Goal: Task Accomplishment & Management: Use online tool/utility

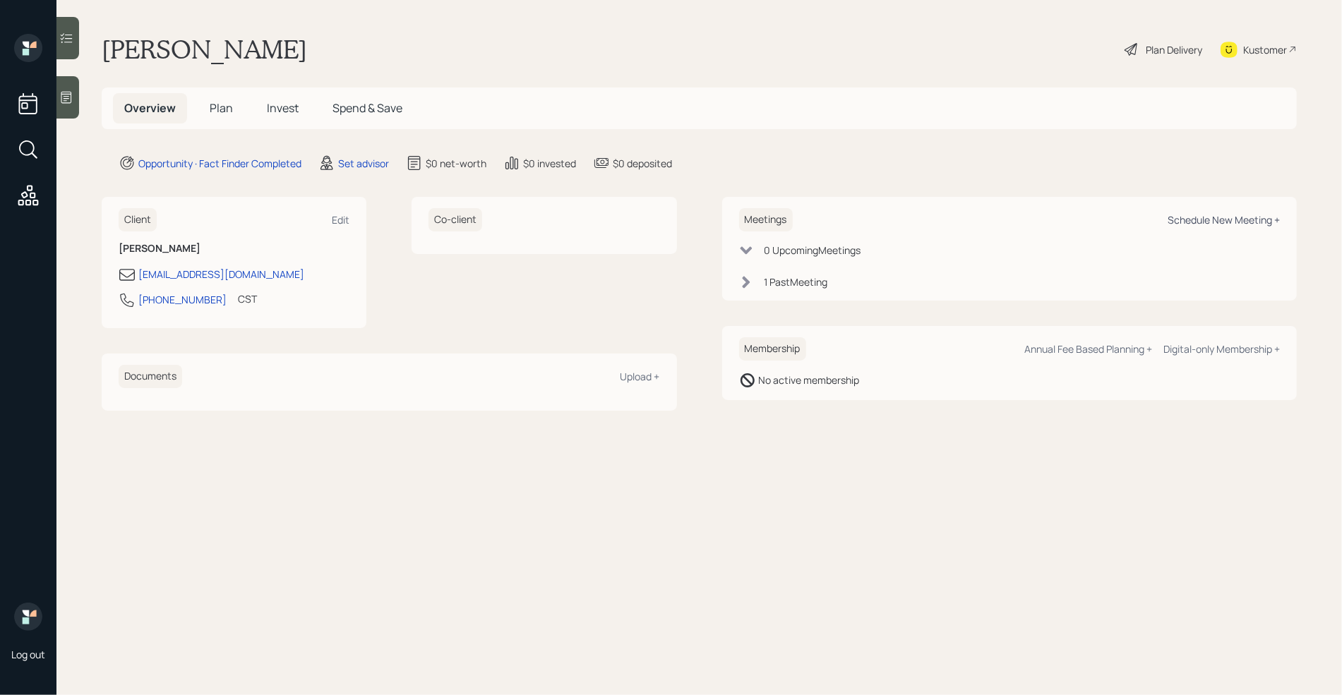
click at [1222, 220] on div "Schedule New Meeting +" at bounding box center [1223, 219] width 112 height 13
select select "round-[PERSON_NAME]"
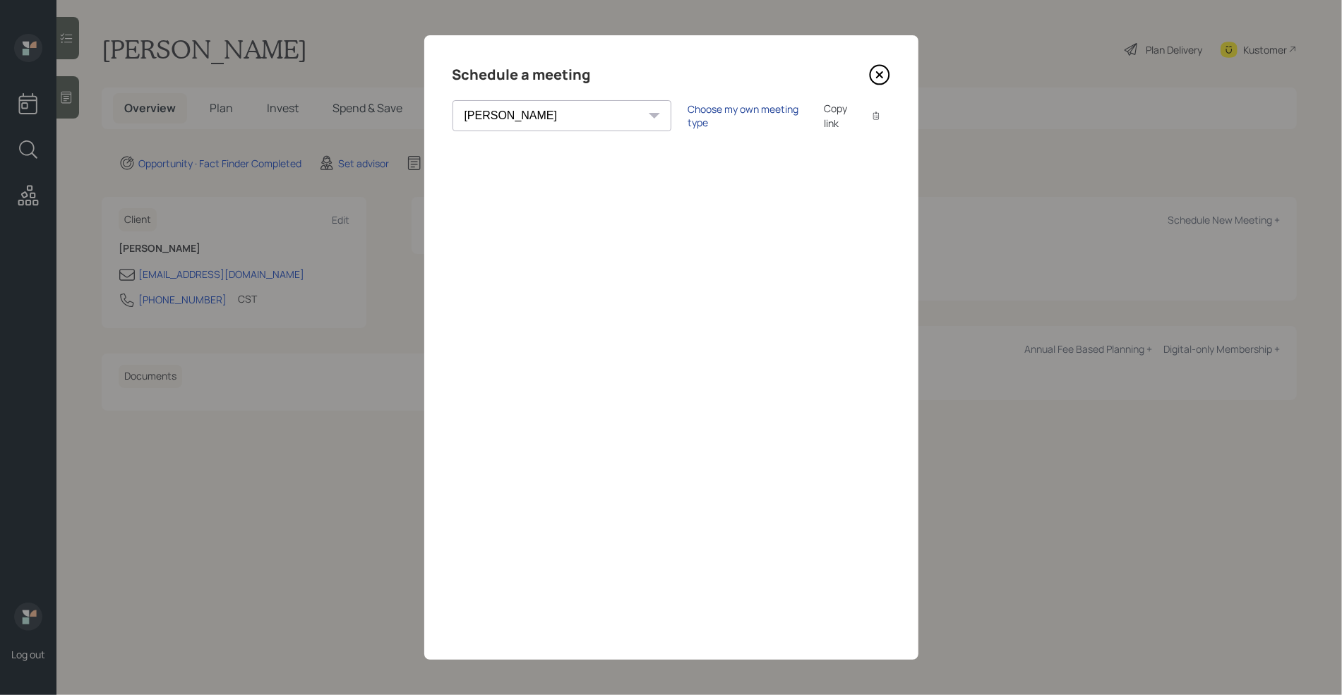
click at [688, 117] on div "Choose my own meeting type" at bounding box center [747, 115] width 119 height 27
